Goal: Task Accomplishment & Management: Manage account settings

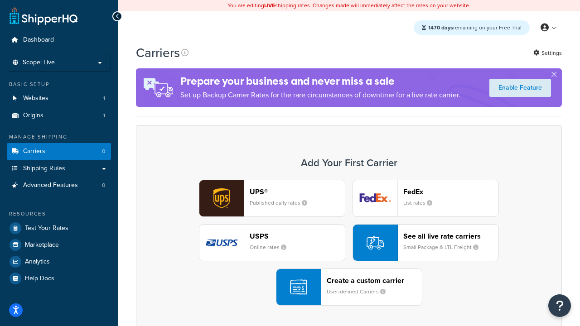
click at [349, 243] on div "UPS® Published daily rates FedEx List rates USPS Online rates See all live rate…" at bounding box center [348, 243] width 407 height 126
click at [451, 192] on header "FedEx" at bounding box center [450, 192] width 95 height 9
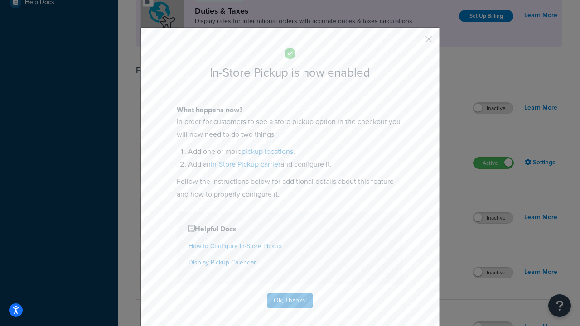
click at [415, 42] on button "button" at bounding box center [415, 42] width 2 height 2
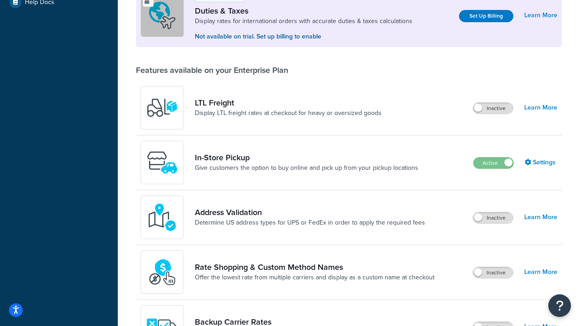
scroll to position [276, 0]
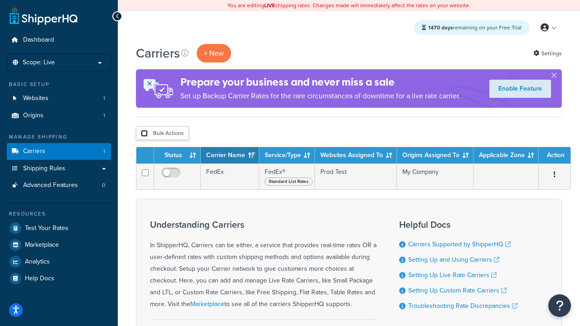
click at [144, 134] on input "checkbox" at bounding box center [144, 133] width 7 height 7
checkbox input "true"
click at [0, 0] on button "Delete" at bounding box center [0, 0] width 0 height 0
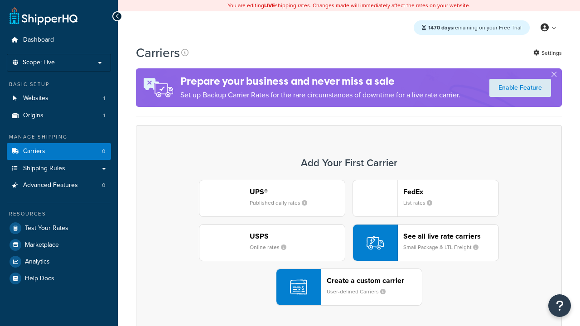
click at [349, 243] on div "UPS® Published daily rates FedEx List rates USPS Online rates See all live rate…" at bounding box center [348, 243] width 407 height 126
click at [451, 192] on header "FedEx" at bounding box center [450, 192] width 95 height 9
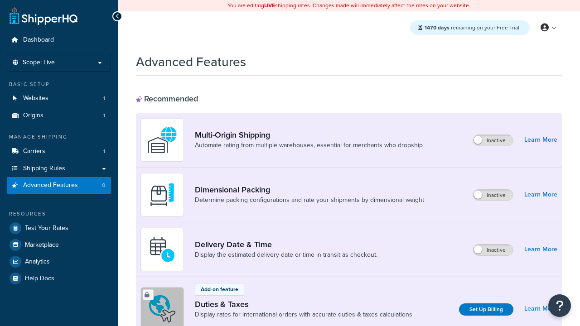
scroll to position [403, 0]
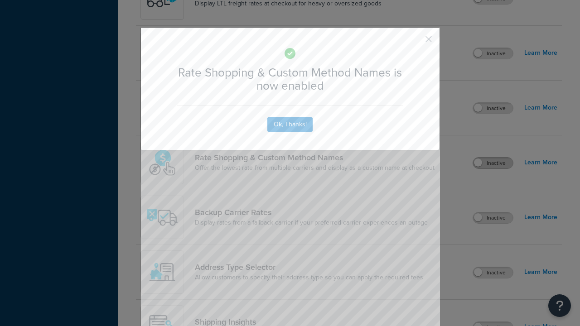
scroll to position [0, 0]
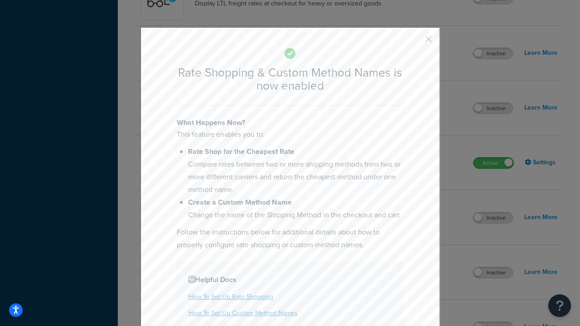
click at [415, 42] on button "button" at bounding box center [415, 42] width 2 height 2
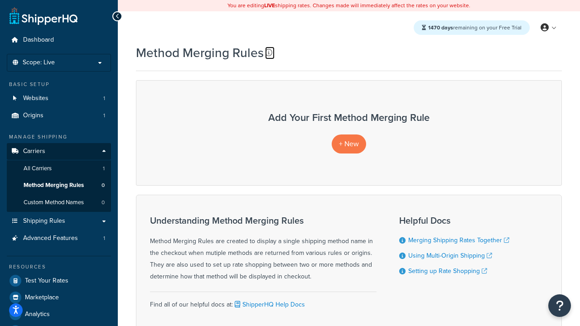
click at [269, 53] on icon at bounding box center [268, 52] width 7 height 7
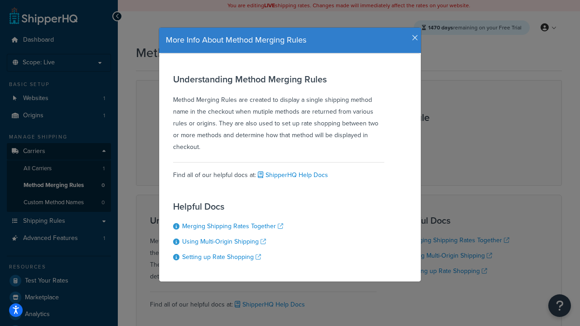
click at [413, 34] on icon "button" at bounding box center [415, 38] width 6 height 8
